Goal: Task Accomplishment & Management: Use online tool/utility

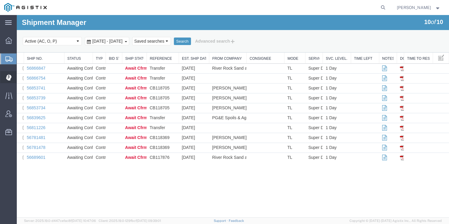
click at [7, 79] on icon at bounding box center [9, 77] width 6 height 6
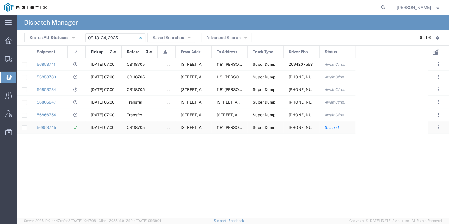
click at [102, 126] on span "[DATE] 07:00" at bounding box center [103, 127] width 24 height 4
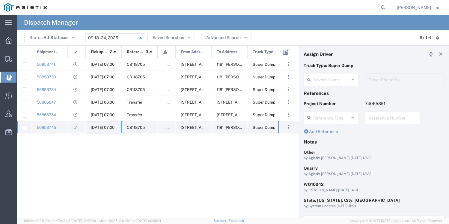
type input "[PERSON_NAME]"
type input "[PHONE_NUMBER]"
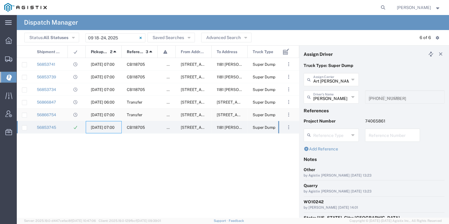
click at [93, 112] on span "[DATE] 07:00" at bounding box center [103, 114] width 24 height 4
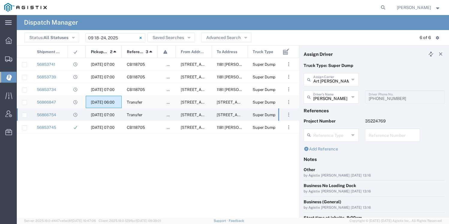
click at [100, 100] on span "[DATE] 06:00" at bounding box center [103, 102] width 24 height 4
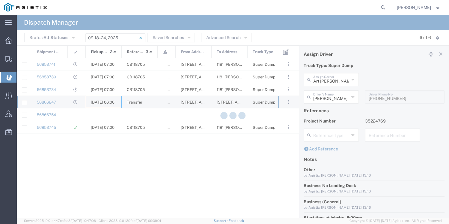
type input "[PERSON_NAME]"
type input "[PHONE_NUMBER]"
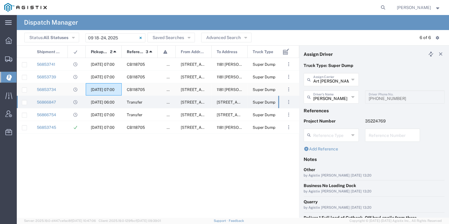
click at [100, 88] on span "[DATE] 07:00" at bounding box center [103, 89] width 24 height 4
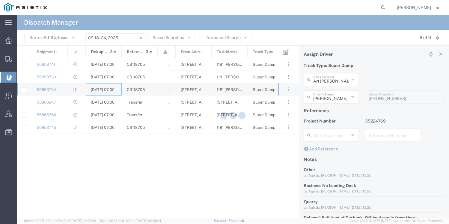
type input "[PERSON_NAME]"
type input "[PHONE_NUMBER]"
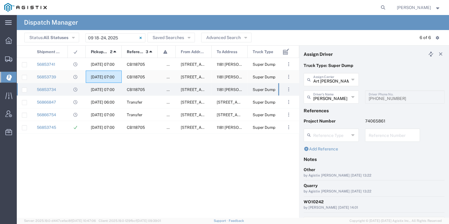
click at [98, 76] on span "[DATE] 07:00" at bounding box center [103, 77] width 24 height 4
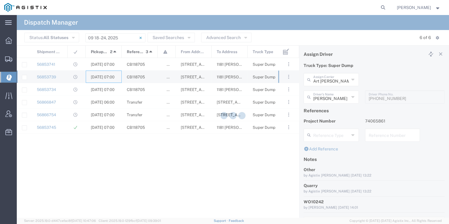
type input "[PERSON_NAME]"
type input "[PHONE_NUMBER]"
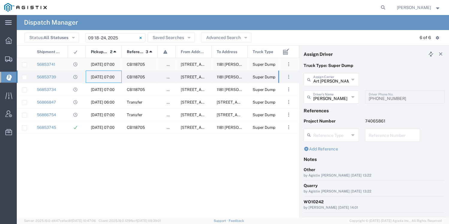
click at [95, 62] on span "[DATE] 07:00" at bounding box center [103, 64] width 24 height 4
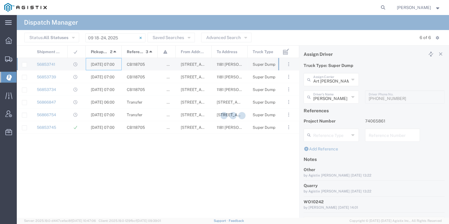
type input "[PERSON_NAME]"
type input "2094207553"
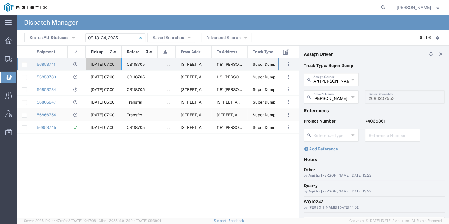
drag, startPoint x: 103, startPoint y: 117, endPoint x: 390, endPoint y: 98, distance: 288.0
click at [103, 117] on div "[DATE] 07:00" at bounding box center [104, 114] width 36 height 12
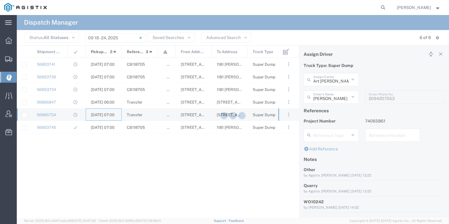
type input "[PERSON_NAME]"
type input "[PHONE_NUMBER]"
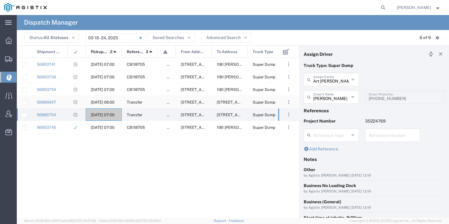
click at [103, 103] on span "[DATE] 06:00" at bounding box center [103, 102] width 24 height 4
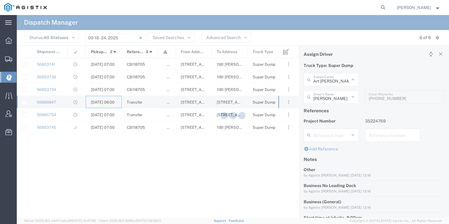
type input "[PERSON_NAME]"
type input "[PHONE_NUMBER]"
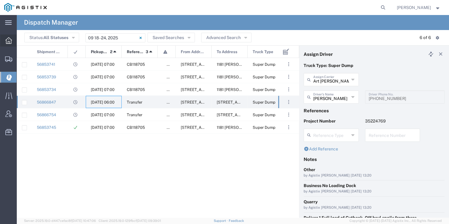
click at [6, 39] on icon at bounding box center [8, 40] width 7 height 7
